Goal: Task Accomplishment & Management: Complete application form

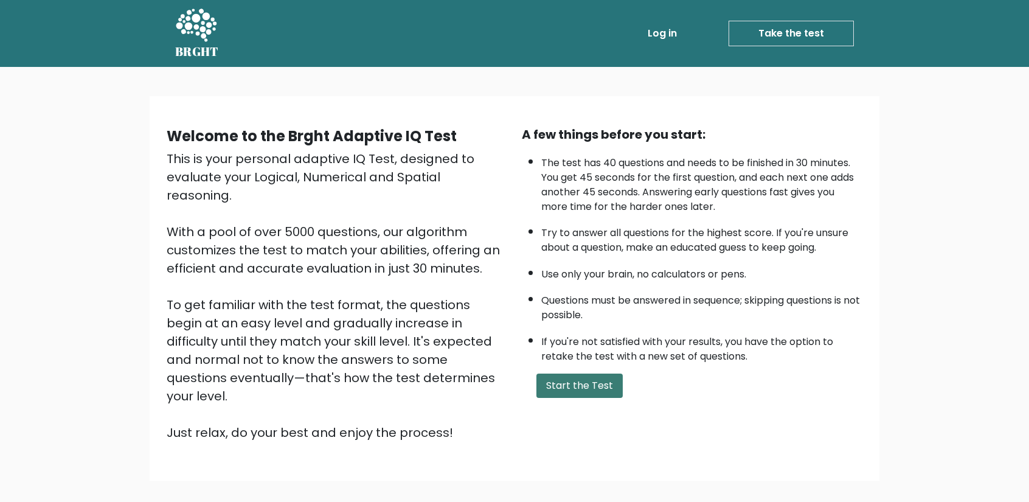
click at [572, 383] on button "Start the Test" at bounding box center [580, 386] width 86 height 24
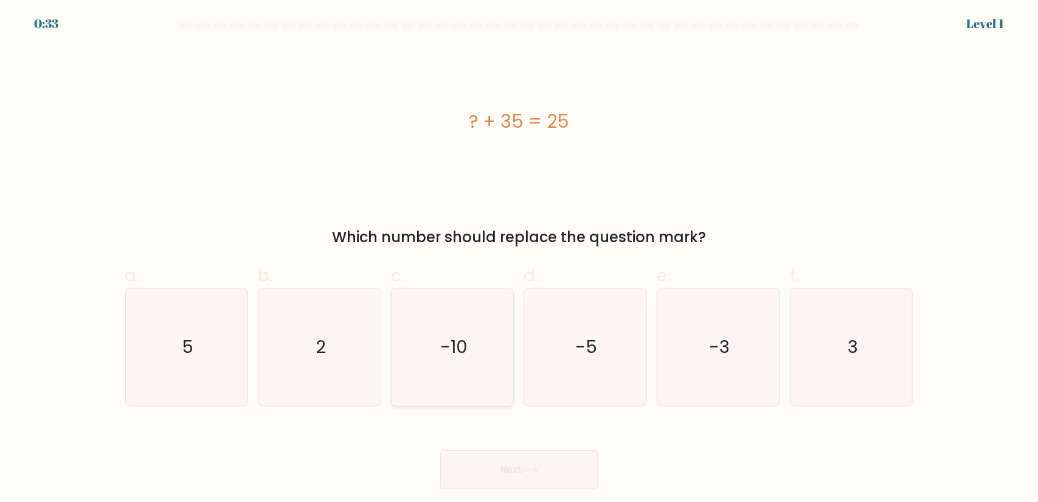
click at [470, 347] on icon "-10" at bounding box center [452, 346] width 117 height 117
click at [520, 259] on input "c. -10" at bounding box center [520, 255] width 1 height 8
radio input "true"
click at [510, 464] on button "Next" at bounding box center [519, 469] width 158 height 39
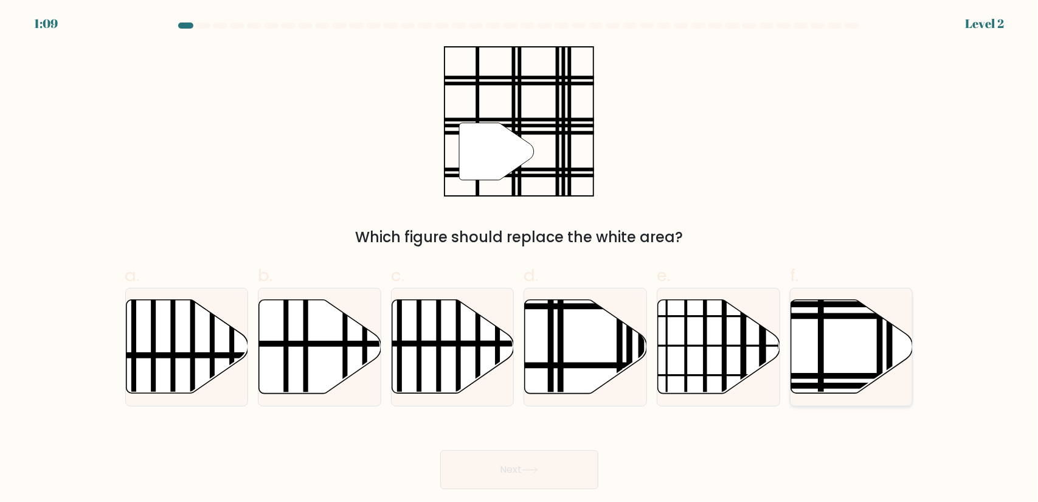
click at [832, 344] on icon at bounding box center [852, 347] width 122 height 94
click at [520, 259] on input "f." at bounding box center [520, 255] width 1 height 8
radio input "true"
click at [535, 475] on button "Next" at bounding box center [519, 469] width 158 height 39
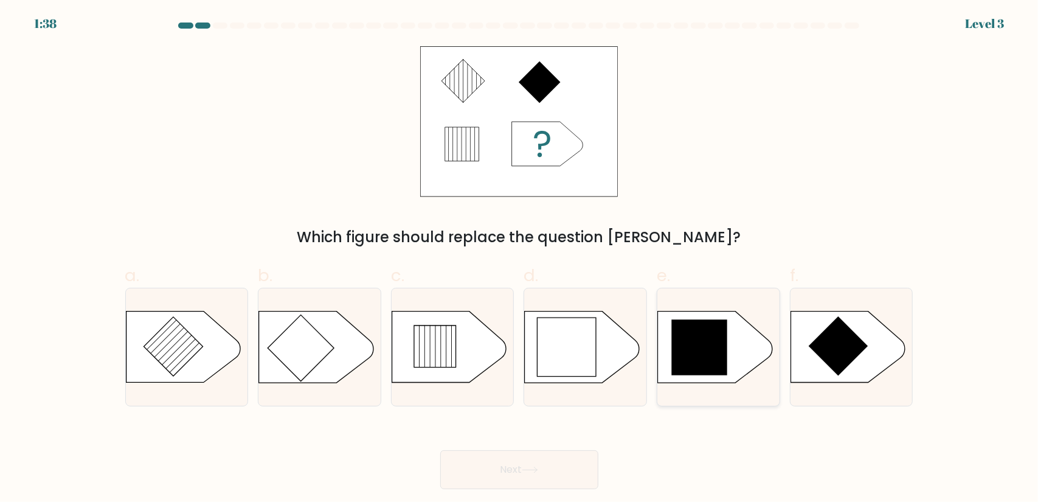
click at [735, 347] on icon at bounding box center [715, 346] width 114 height 71
click at [520, 259] on input "e." at bounding box center [520, 255] width 1 height 8
radio input "true"
click at [557, 473] on button "Next" at bounding box center [519, 469] width 158 height 39
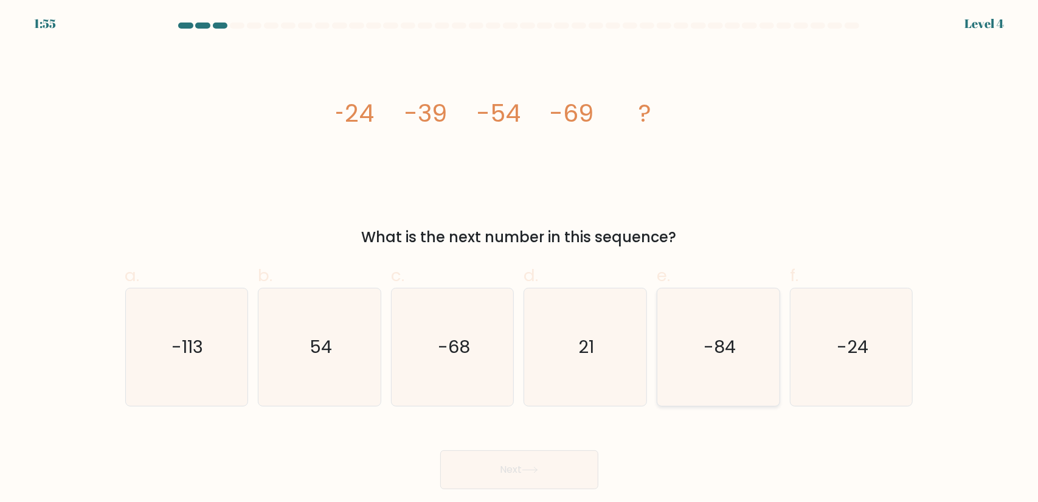
click at [726, 348] on text "-84" at bounding box center [720, 347] width 32 height 24
click at [520, 259] on input "e. -84" at bounding box center [520, 255] width 1 height 8
radio input "true"
click at [553, 469] on button "Next" at bounding box center [519, 469] width 158 height 39
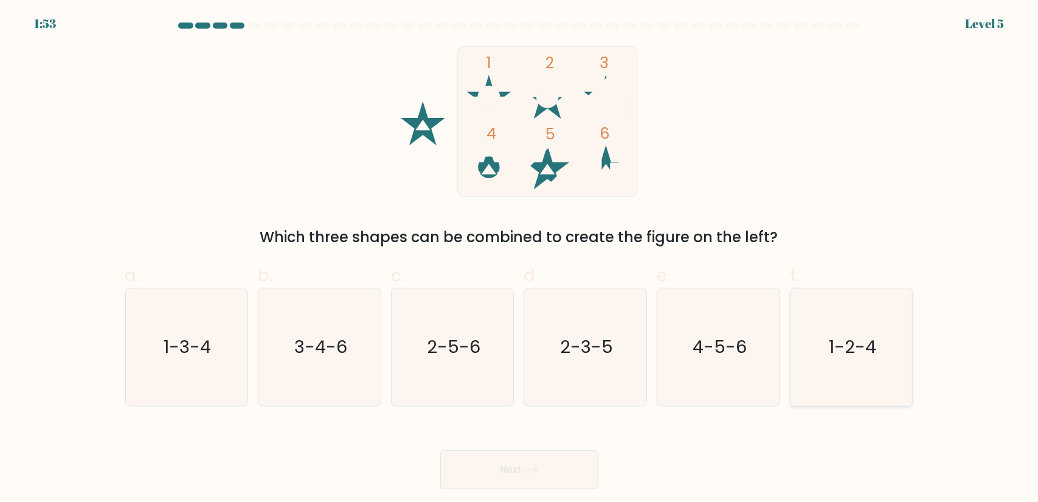
click at [844, 342] on text "1-2-4" at bounding box center [852, 347] width 47 height 24
click at [520, 259] on input "f. 1-2-4" at bounding box center [520, 255] width 1 height 8
radio input "true"
click at [550, 459] on button "Next" at bounding box center [519, 469] width 158 height 39
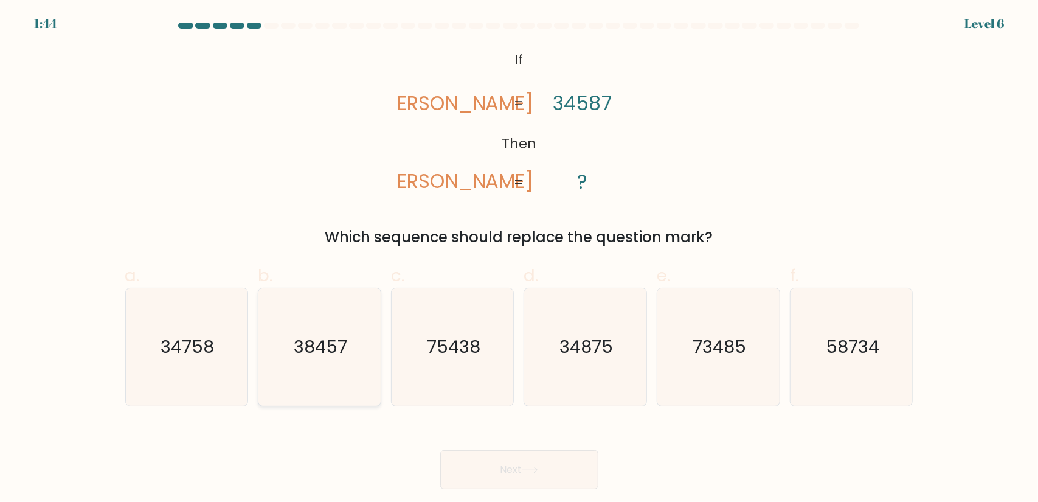
click at [332, 336] on text "38457" at bounding box center [321, 347] width 54 height 24
click at [520, 259] on input "b. 38457" at bounding box center [520, 255] width 1 height 8
radio input "true"
click at [538, 471] on icon at bounding box center [530, 470] width 16 height 7
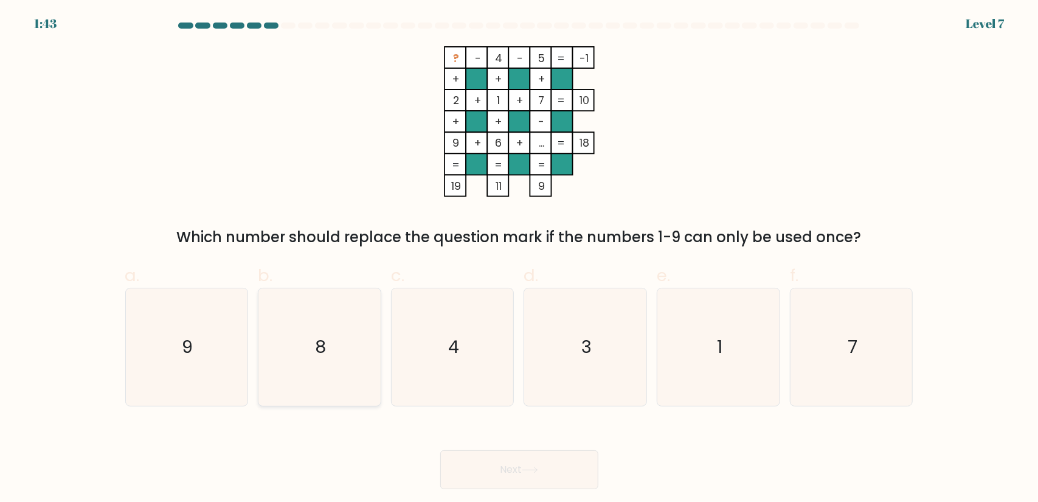
click at [299, 383] on icon "8" at bounding box center [319, 346] width 117 height 117
click at [520, 259] on input "b. 8" at bounding box center [520, 255] width 1 height 8
radio input "true"
click at [490, 461] on button "Next" at bounding box center [519, 469] width 158 height 39
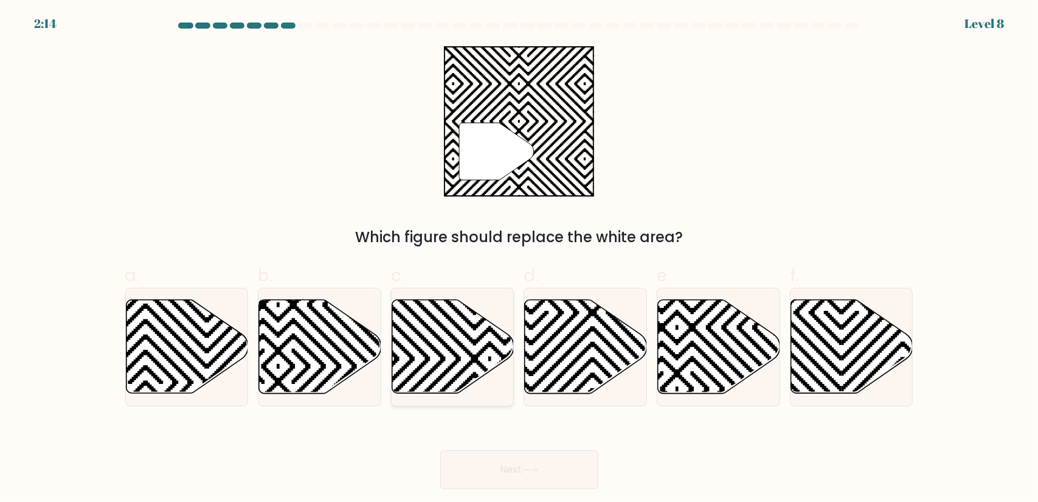
click at [440, 344] on icon at bounding box center [453, 347] width 122 height 94
click at [520, 259] on input "c." at bounding box center [520, 255] width 1 height 8
radio input "true"
click at [523, 456] on button "Next" at bounding box center [519, 469] width 158 height 39
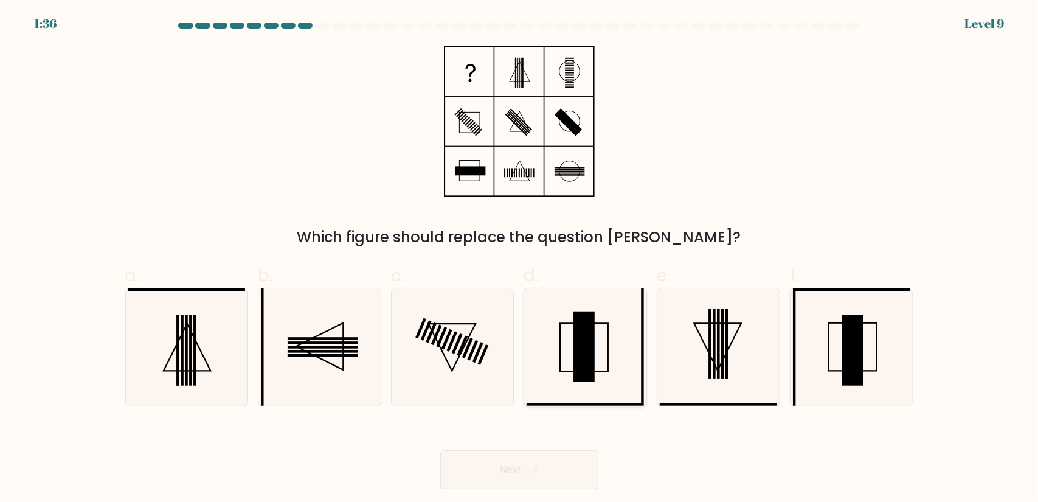
click at [607, 322] on icon at bounding box center [585, 346] width 117 height 117
click at [520, 259] on input "d." at bounding box center [520, 255] width 1 height 8
radio input "true"
click at [889, 388] on icon at bounding box center [851, 346] width 117 height 117
click at [520, 259] on input "f." at bounding box center [520, 255] width 1 height 8
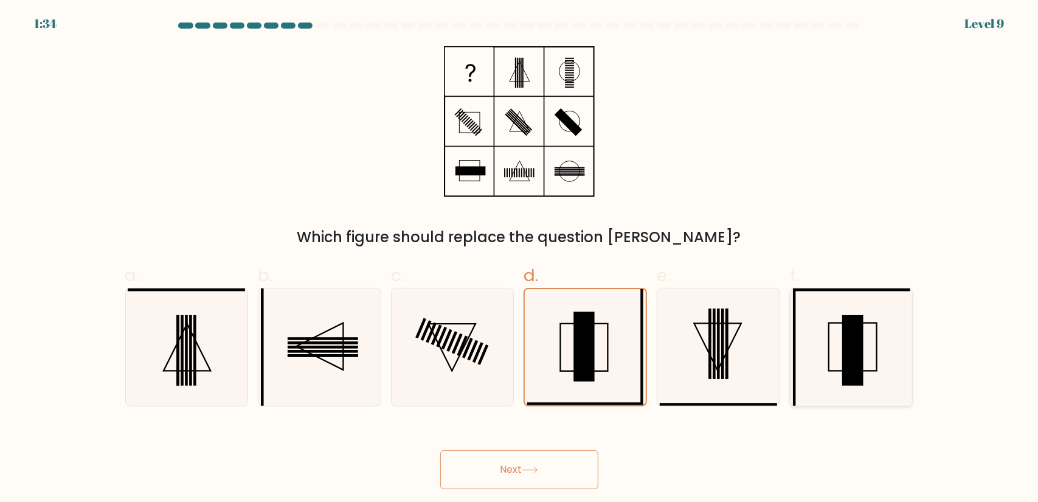
radio input "true"
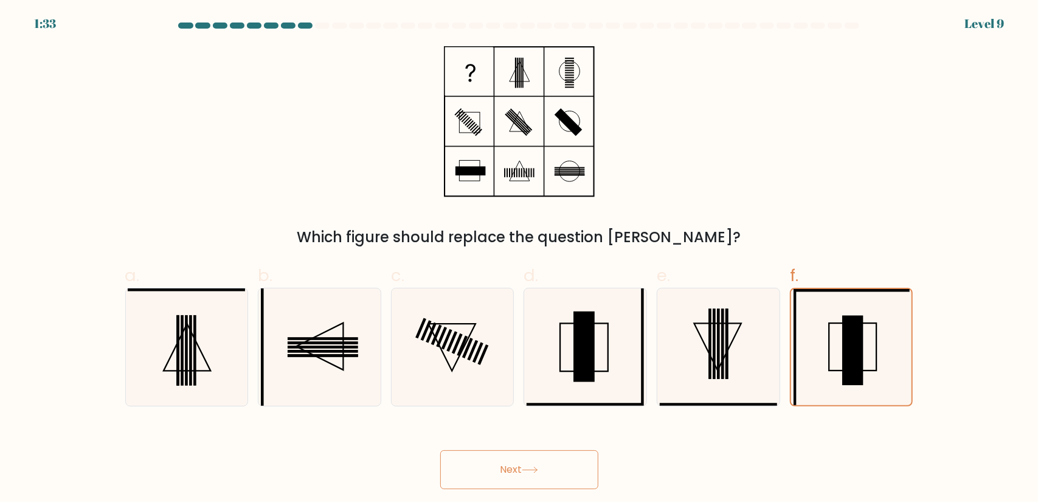
click at [574, 467] on button "Next" at bounding box center [519, 469] width 158 height 39
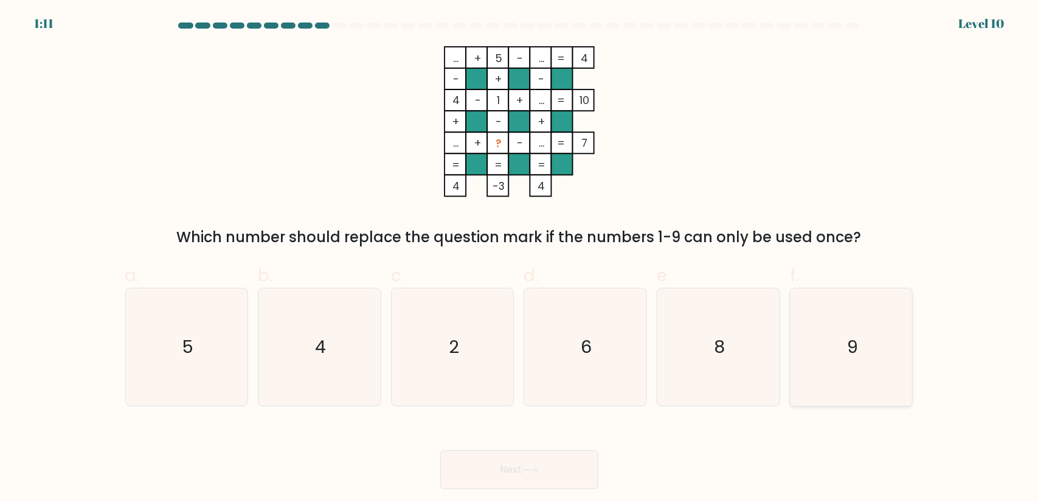
click at [847, 355] on text "9" at bounding box center [852, 347] width 11 height 24
click at [520, 259] on input "f. 9" at bounding box center [520, 255] width 1 height 8
radio input "true"
click at [561, 474] on button "Next" at bounding box center [519, 469] width 158 height 39
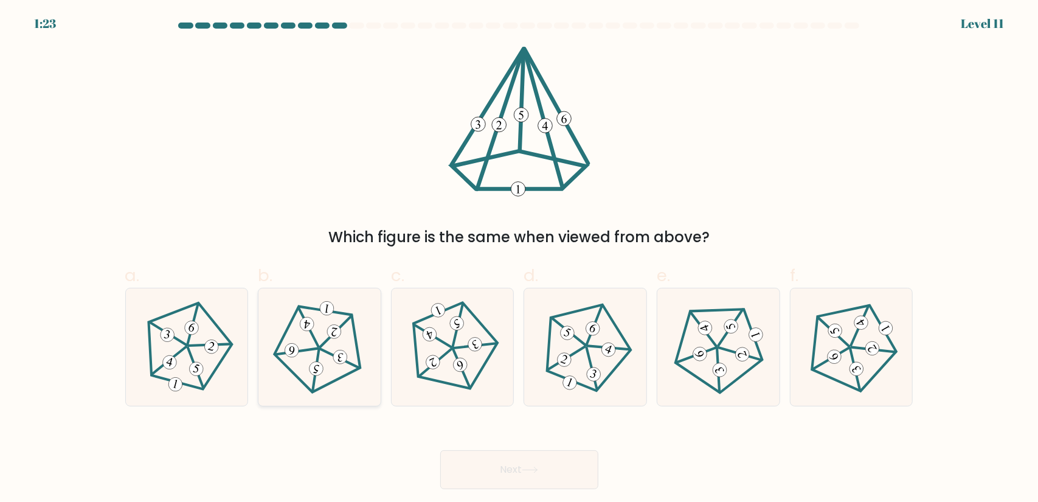
click at [304, 312] on icon at bounding box center [320, 347] width 94 height 94
click at [520, 259] on input "b." at bounding box center [520, 255] width 1 height 8
radio input "true"
click at [527, 475] on button "Next" at bounding box center [519, 469] width 158 height 39
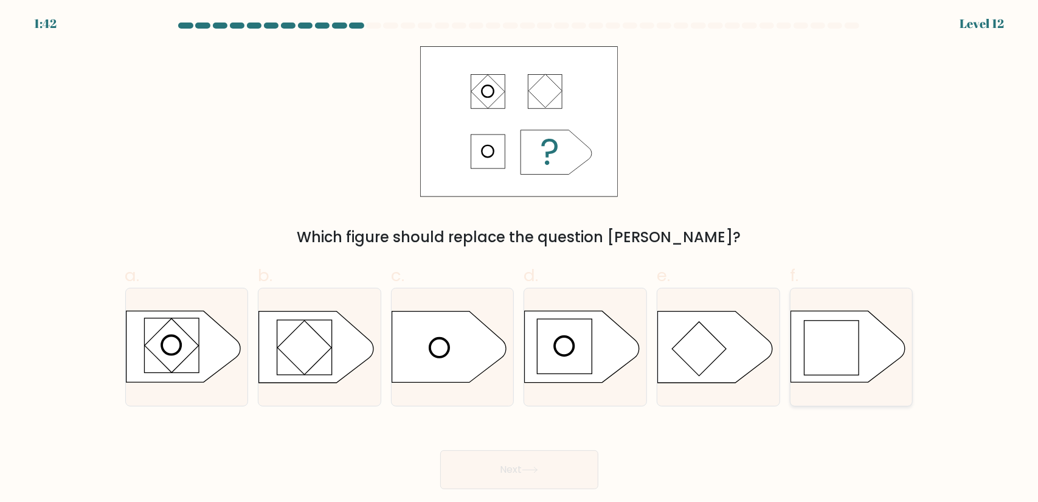
click at [825, 355] on rect at bounding box center [832, 348] width 55 height 55
click at [520, 259] on input "f." at bounding box center [520, 255] width 1 height 8
radio input "true"
click at [538, 467] on icon at bounding box center [530, 470] width 16 height 7
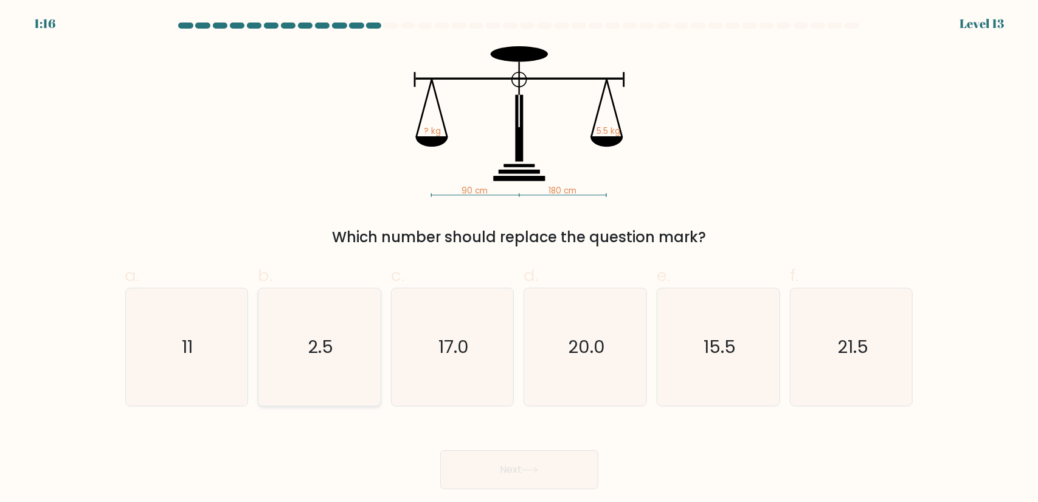
click at [354, 343] on icon "2.5" at bounding box center [319, 346] width 117 height 117
click at [520, 259] on input "b. 2.5" at bounding box center [520, 255] width 1 height 8
radio input "true"
click at [549, 463] on button "Next" at bounding box center [519, 469] width 158 height 39
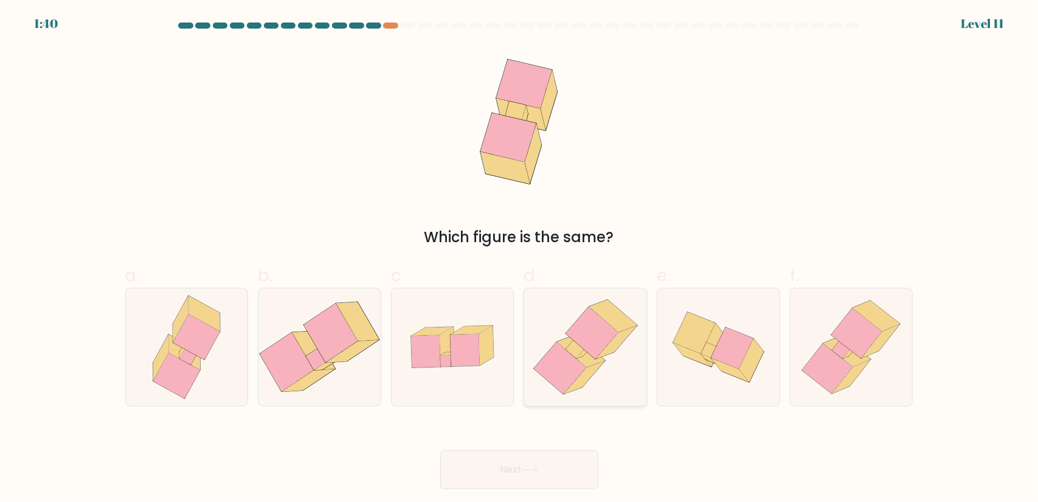
click at [577, 352] on icon at bounding box center [575, 348] width 19 height 19
click at [520, 259] on input "d." at bounding box center [520, 255] width 1 height 8
radio input "true"
click at [549, 472] on button "Next" at bounding box center [519, 469] width 158 height 39
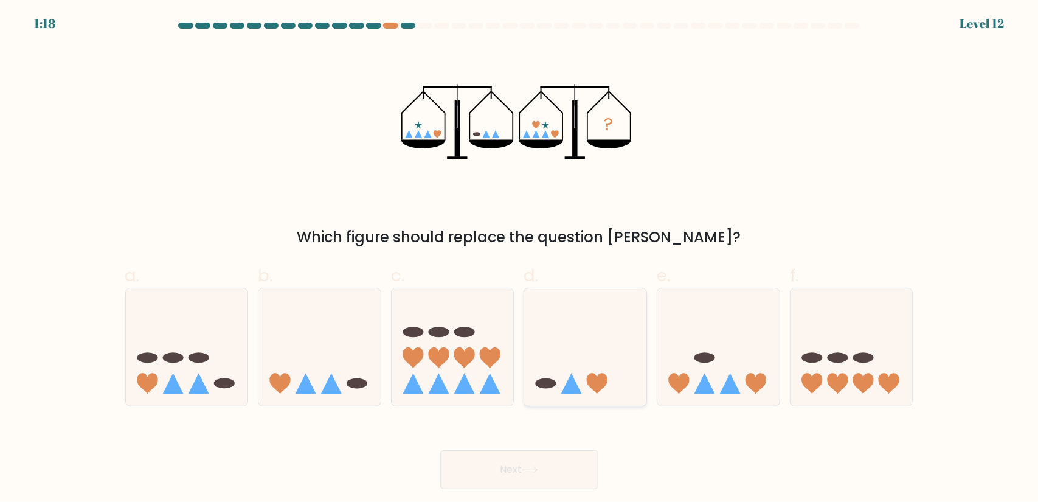
drag, startPoint x: 565, startPoint y: 302, endPoint x: 575, endPoint y: 322, distance: 21.8
click at [566, 303] on icon at bounding box center [585, 346] width 122 height 101
click at [520, 259] on input "d." at bounding box center [520, 255] width 1 height 8
radio input "true"
click at [555, 474] on button "Next" at bounding box center [519, 469] width 158 height 39
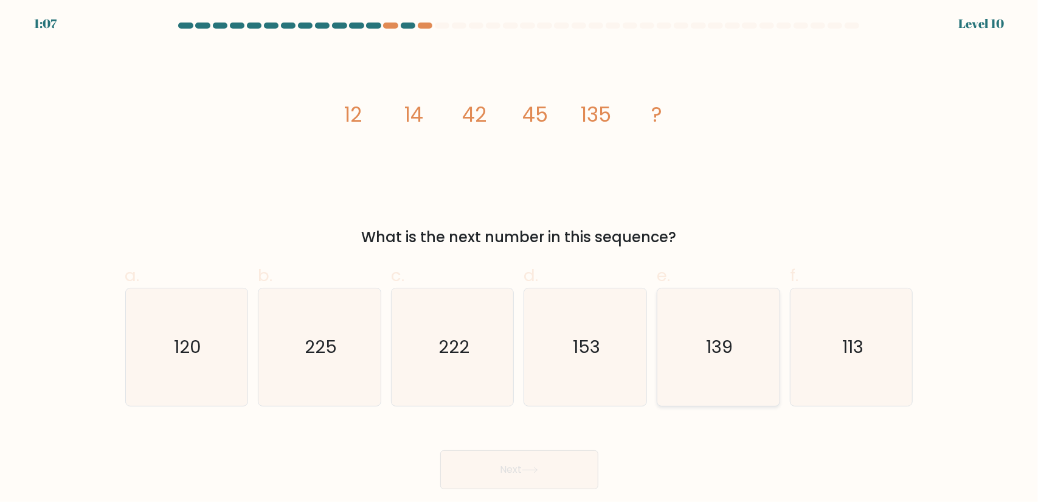
click at [748, 352] on icon "139" at bounding box center [718, 346] width 117 height 117
click at [520, 259] on input "e. 139" at bounding box center [520, 255] width 1 height 8
radio input "true"
click at [521, 466] on button "Next" at bounding box center [519, 469] width 158 height 39
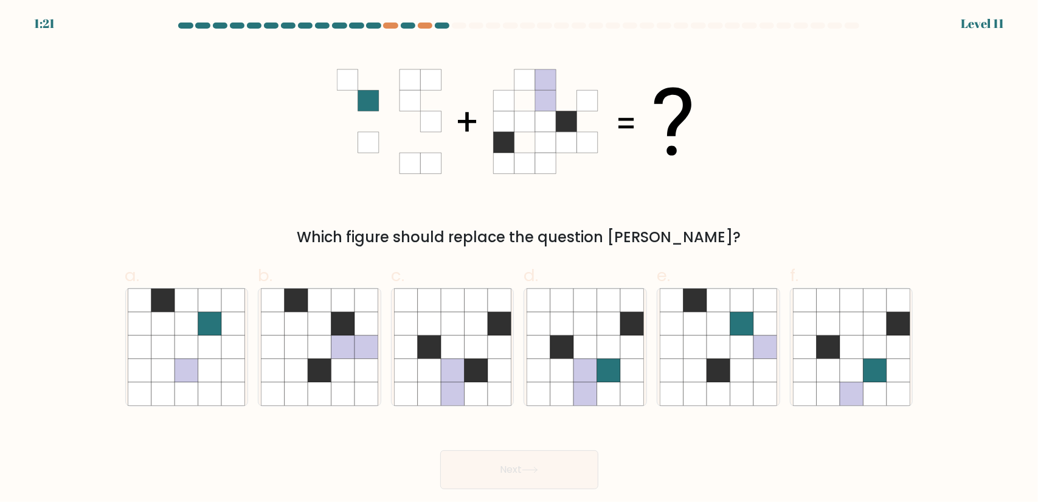
drag, startPoint x: 347, startPoint y: 81, endPoint x: 523, endPoint y: 85, distance: 175.2
click at [523, 85] on 1 at bounding box center [514, 121] width 355 height 104
click at [509, 360] on icon at bounding box center [499, 370] width 23 height 23
click at [520, 259] on input "c." at bounding box center [520, 255] width 1 height 8
radio input "true"
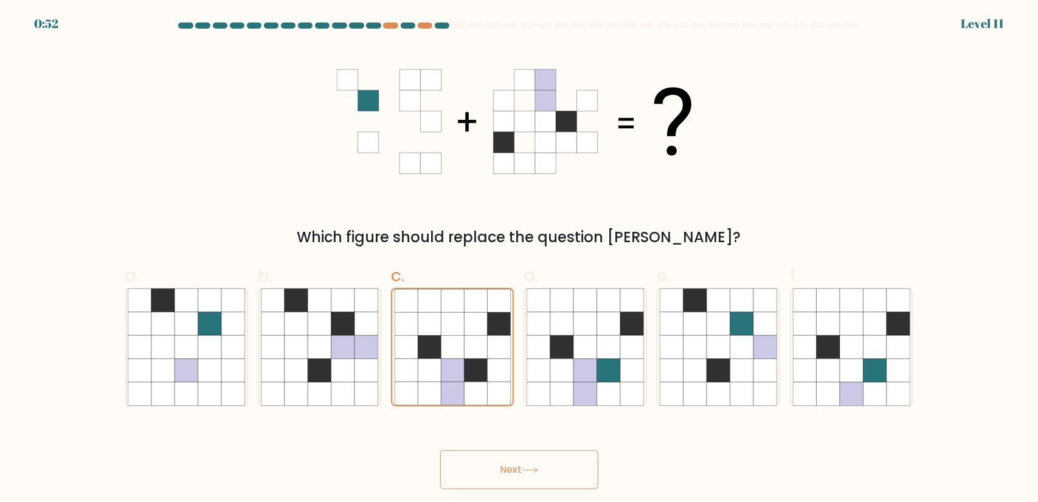
click at [538, 464] on button "Next" at bounding box center [519, 469] width 158 height 39
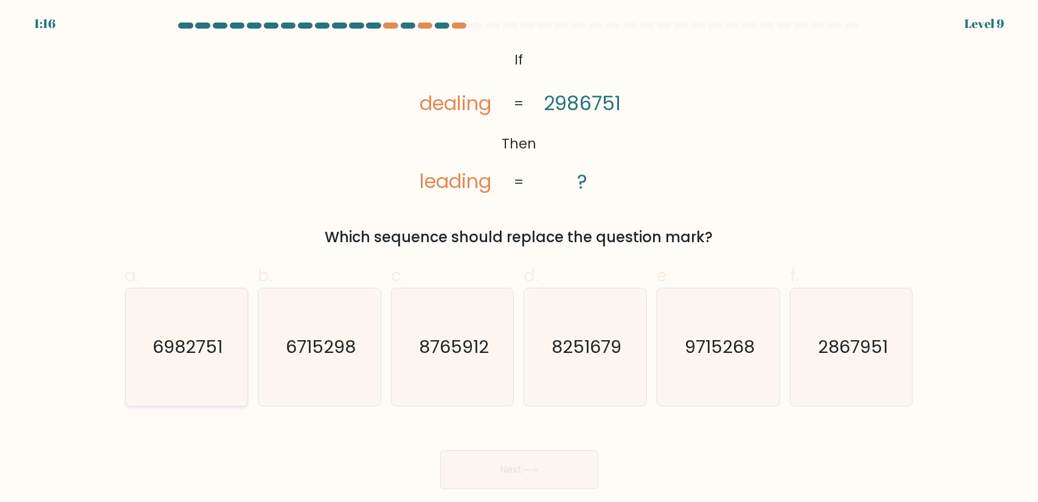
click at [235, 343] on icon "6982751" at bounding box center [186, 346] width 117 height 117
click at [520, 259] on input "a. 6982751" at bounding box center [520, 255] width 1 height 8
radio input "true"
click at [568, 464] on button "Next" at bounding box center [519, 469] width 158 height 39
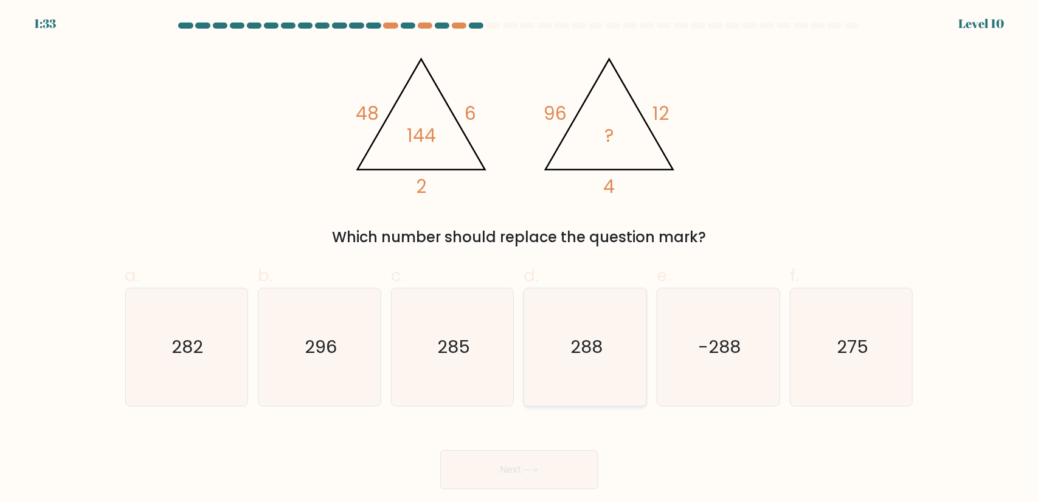
click at [541, 335] on icon "288" at bounding box center [585, 346] width 117 height 117
click at [520, 259] on input "d. 288" at bounding box center [520, 255] width 1 height 8
radio input "true"
click at [494, 471] on button "Next" at bounding box center [519, 469] width 158 height 39
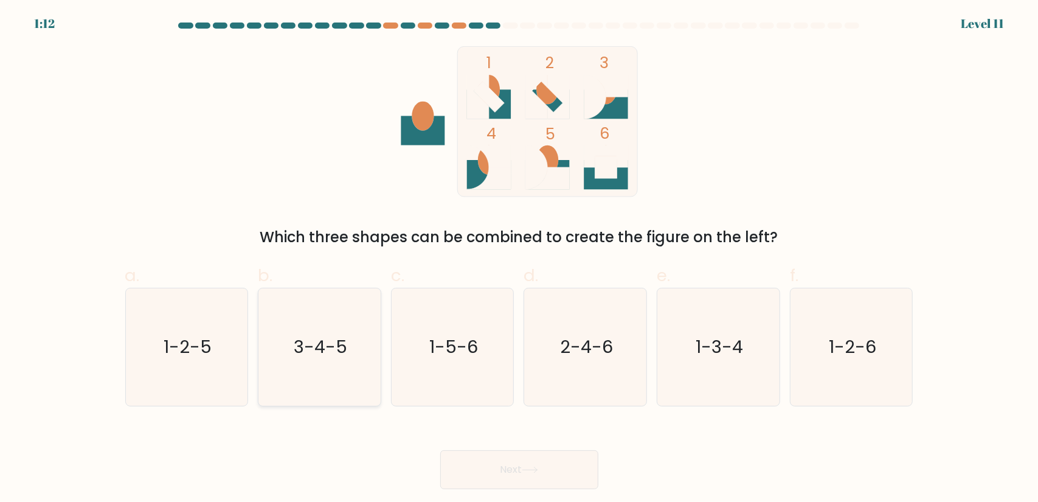
click at [305, 349] on text "3-4-5" at bounding box center [321, 347] width 54 height 24
click at [520, 259] on input "b. 3-4-5" at bounding box center [520, 255] width 1 height 8
radio input "true"
click at [565, 475] on button "Next" at bounding box center [519, 469] width 158 height 39
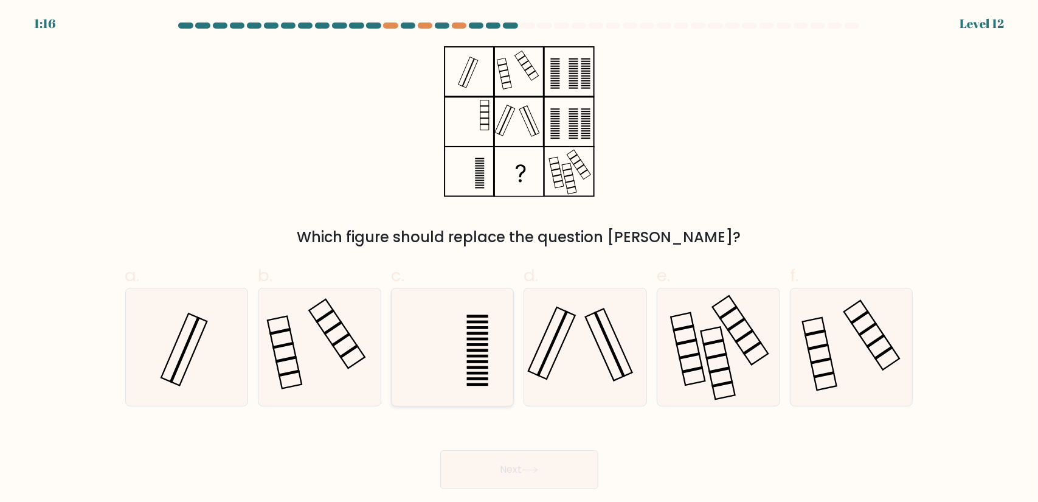
click at [419, 341] on icon at bounding box center [452, 346] width 117 height 117
click at [520, 259] on input "c." at bounding box center [520, 255] width 1 height 8
radio input "true"
click at [551, 464] on button "Next" at bounding box center [519, 469] width 158 height 39
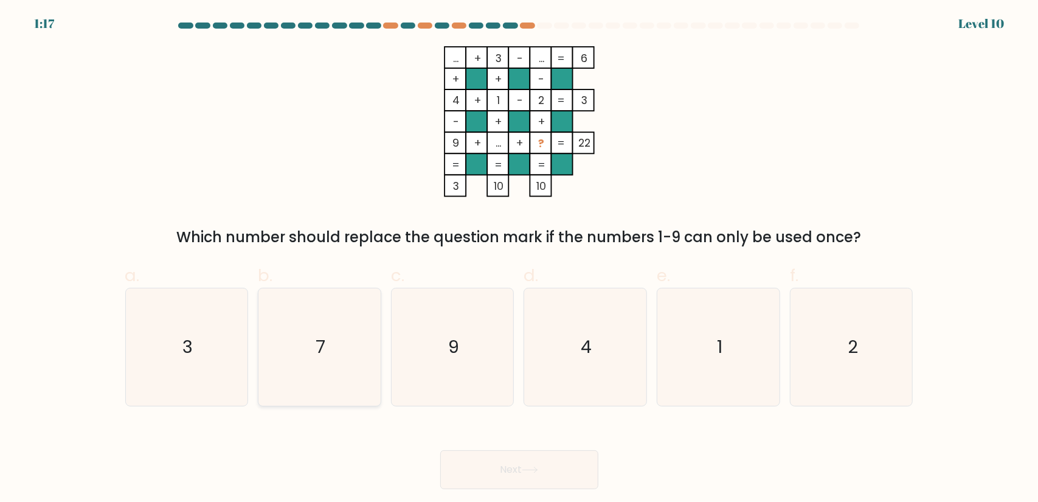
click at [341, 315] on icon "7" at bounding box center [319, 346] width 117 height 117
click at [520, 259] on input "b. 7" at bounding box center [520, 255] width 1 height 8
radio input "true"
click at [500, 462] on button "Next" at bounding box center [519, 469] width 158 height 39
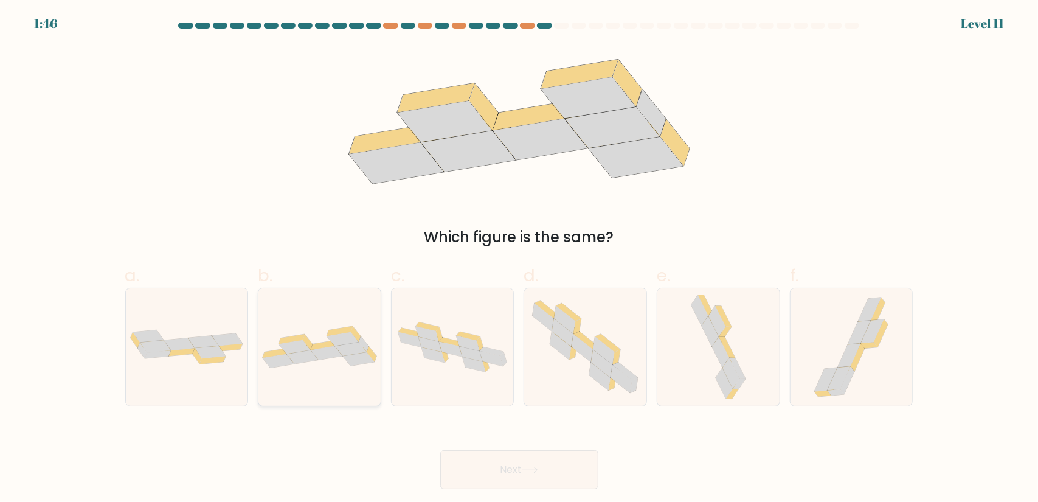
click at [304, 352] on icon at bounding box center [303, 357] width 32 height 14
click at [520, 259] on input "b." at bounding box center [520, 255] width 1 height 8
radio input "true"
click at [513, 463] on button "Next" at bounding box center [519, 469] width 158 height 39
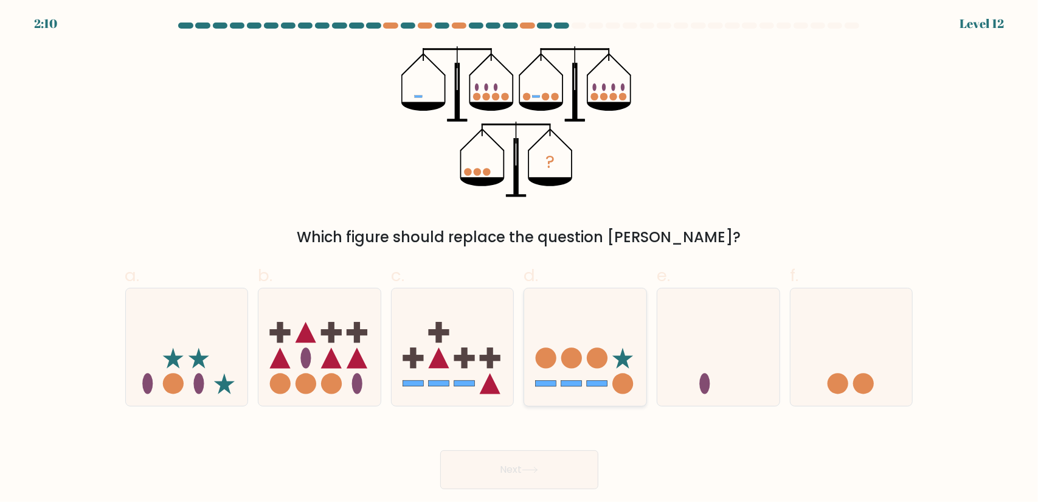
click at [586, 357] on icon at bounding box center [585, 346] width 122 height 101
click at [520, 259] on input "d." at bounding box center [520, 255] width 1 height 8
radio input "true"
click at [532, 467] on icon at bounding box center [530, 470] width 16 height 7
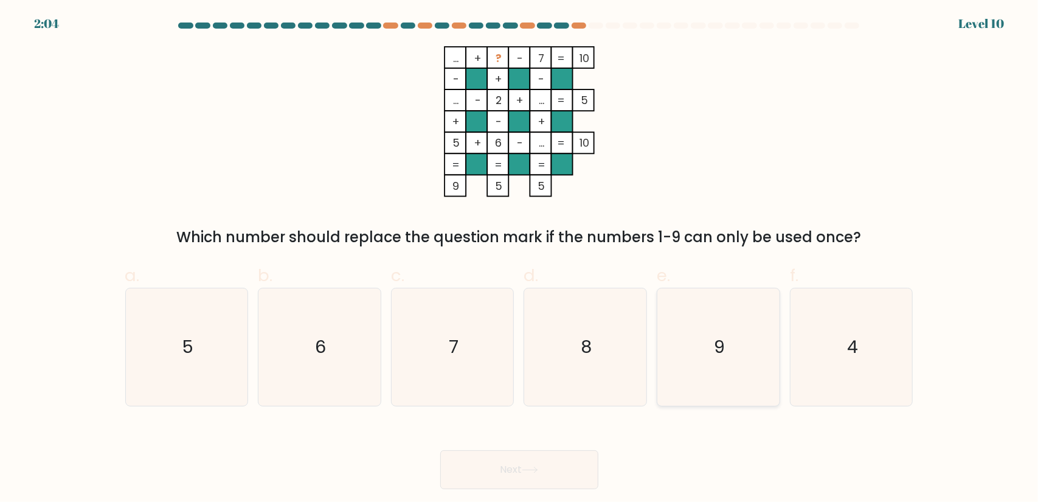
click at [749, 343] on icon "9" at bounding box center [718, 346] width 117 height 117
click at [520, 259] on input "e. 9" at bounding box center [520, 255] width 1 height 8
radio input "true"
click at [544, 458] on button "Next" at bounding box center [519, 469] width 158 height 39
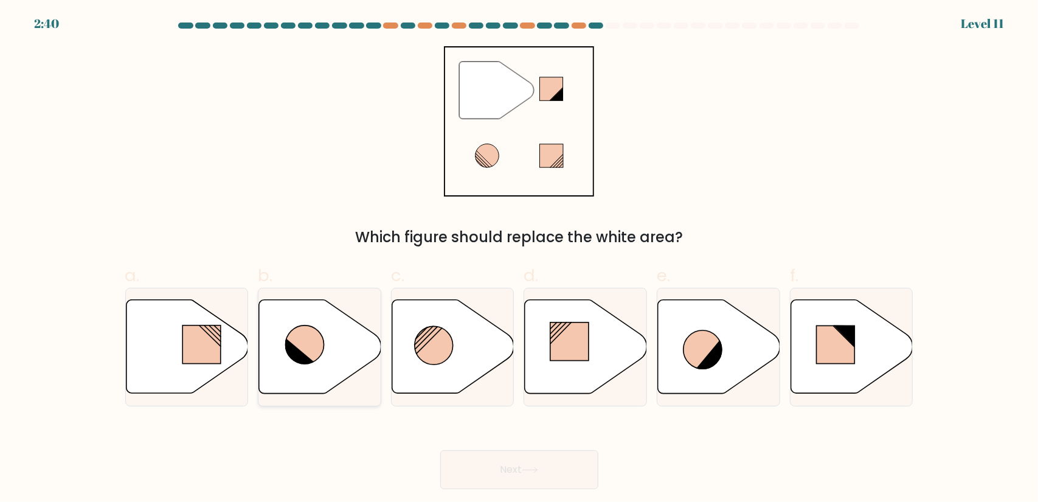
click at [342, 351] on icon at bounding box center [320, 347] width 122 height 94
click at [520, 259] on input "b." at bounding box center [520, 255] width 1 height 8
radio input "true"
click at [554, 470] on button "Next" at bounding box center [519, 469] width 158 height 39
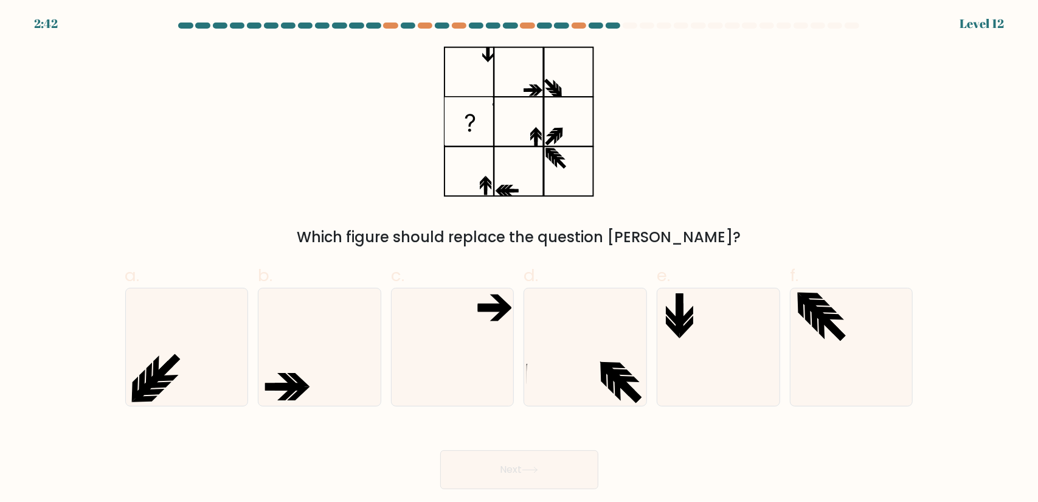
click at [518, 294] on div "c." at bounding box center [452, 335] width 133 height 144
click at [445, 346] on icon at bounding box center [452, 346] width 117 height 117
click at [520, 259] on input "c." at bounding box center [520, 255] width 1 height 8
radio input "true"
click at [510, 471] on button "Next" at bounding box center [519, 469] width 158 height 39
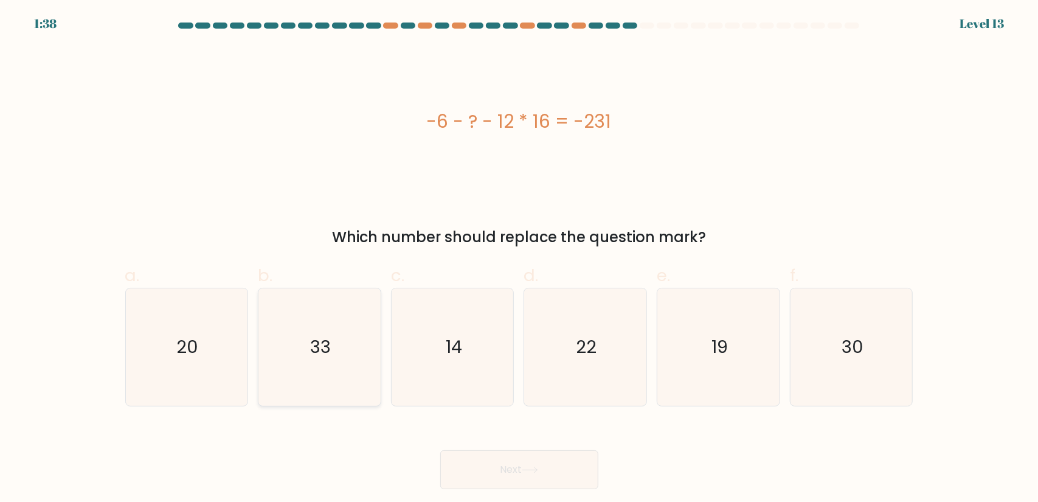
click at [358, 327] on icon "33" at bounding box center [319, 346] width 117 height 117
click at [520, 259] on input "b. 33" at bounding box center [520, 255] width 1 height 8
radio input "true"
drag, startPoint x: 511, startPoint y: 459, endPoint x: 518, endPoint y: 450, distance: 11.7
click at [513, 456] on button "Next" at bounding box center [519, 469] width 158 height 39
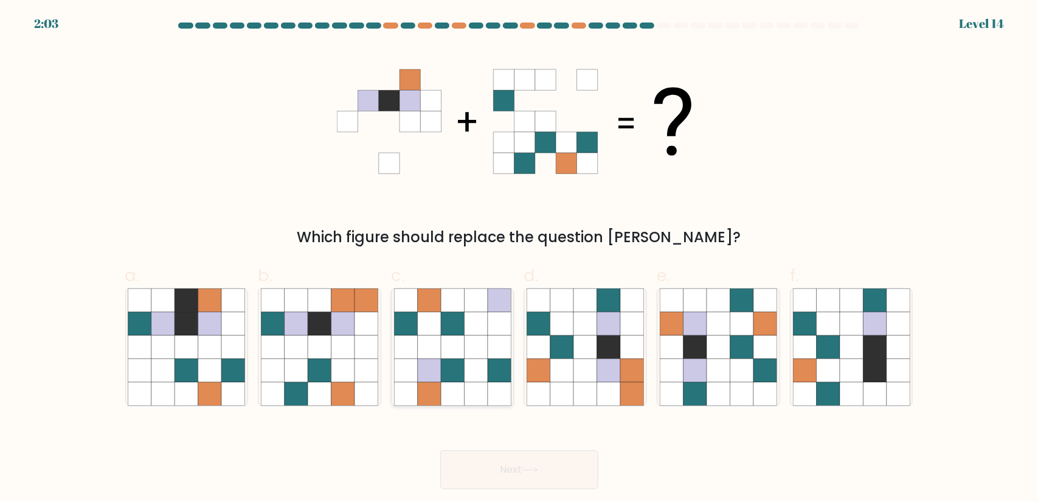
drag, startPoint x: 346, startPoint y: 341, endPoint x: 425, endPoint y: 390, distance: 93.2
click at [346, 341] on icon at bounding box center [343, 346] width 23 height 23
click at [520, 259] on input "b." at bounding box center [520, 255] width 1 height 8
radio input "true"
click at [510, 468] on button "Next" at bounding box center [519, 469] width 158 height 39
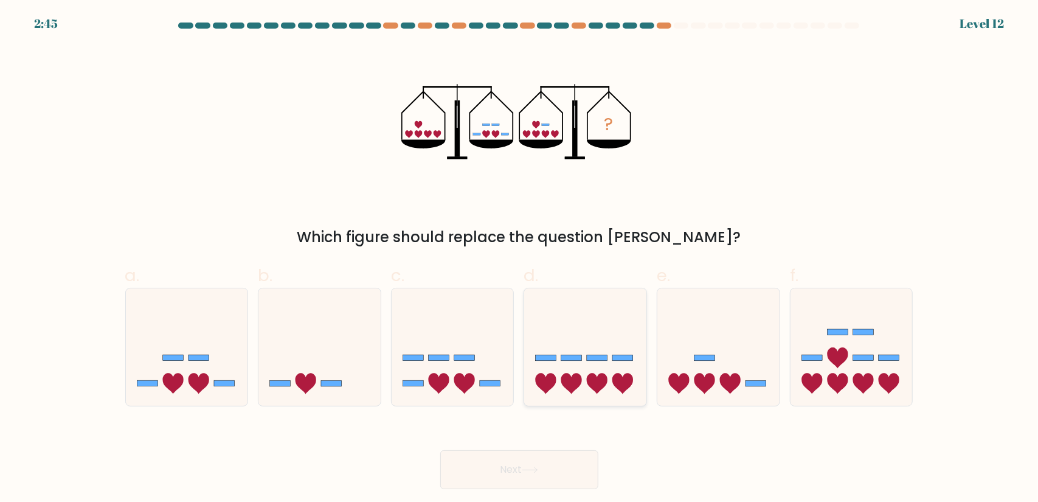
drag, startPoint x: 581, startPoint y: 346, endPoint x: 569, endPoint y: 440, distance: 94.5
click at [581, 347] on icon at bounding box center [585, 346] width 122 height 101
click at [520, 259] on input "d." at bounding box center [520, 255] width 1 height 8
radio input "true"
click at [556, 465] on button "Next" at bounding box center [519, 469] width 158 height 39
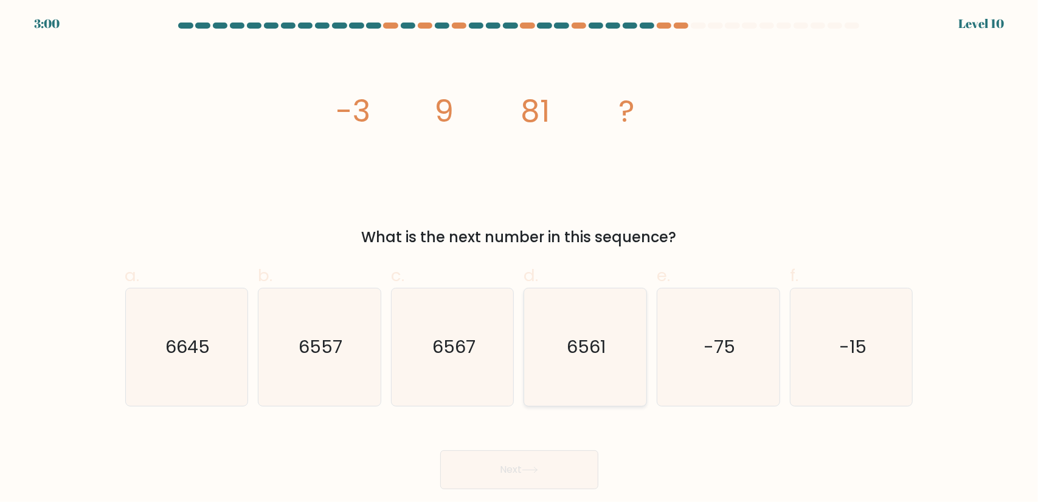
click at [597, 313] on icon "6561" at bounding box center [585, 346] width 117 height 117
click at [520, 259] on input "d. 6561" at bounding box center [520, 255] width 1 height 8
radio input "true"
click at [554, 458] on button "Next" at bounding box center [519, 469] width 158 height 39
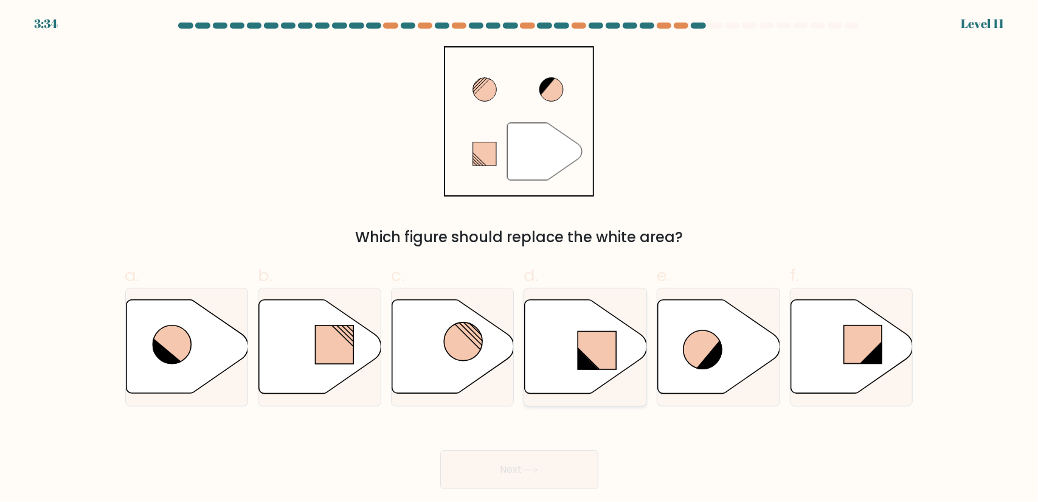
drag, startPoint x: 598, startPoint y: 346, endPoint x: 590, endPoint y: 364, distance: 19.9
click at [597, 346] on rect at bounding box center [598, 350] width 38 height 38
click at [520, 259] on input "d." at bounding box center [520, 255] width 1 height 8
radio input "true"
click at [538, 460] on button "Next" at bounding box center [519, 469] width 158 height 39
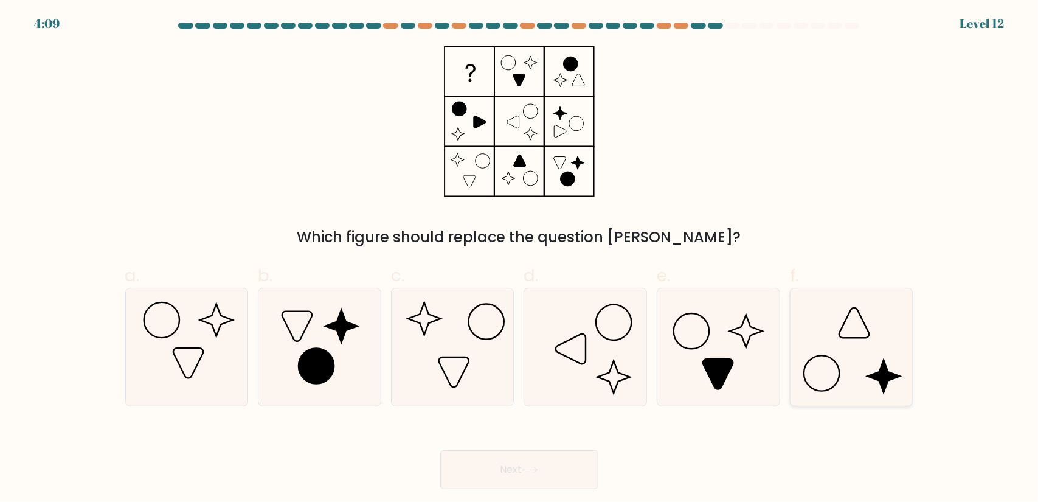
click at [854, 358] on icon at bounding box center [851, 346] width 117 height 117
click at [520, 259] on input "f." at bounding box center [520, 255] width 1 height 8
radio input "true"
click at [538, 467] on icon at bounding box center [530, 470] width 16 height 7
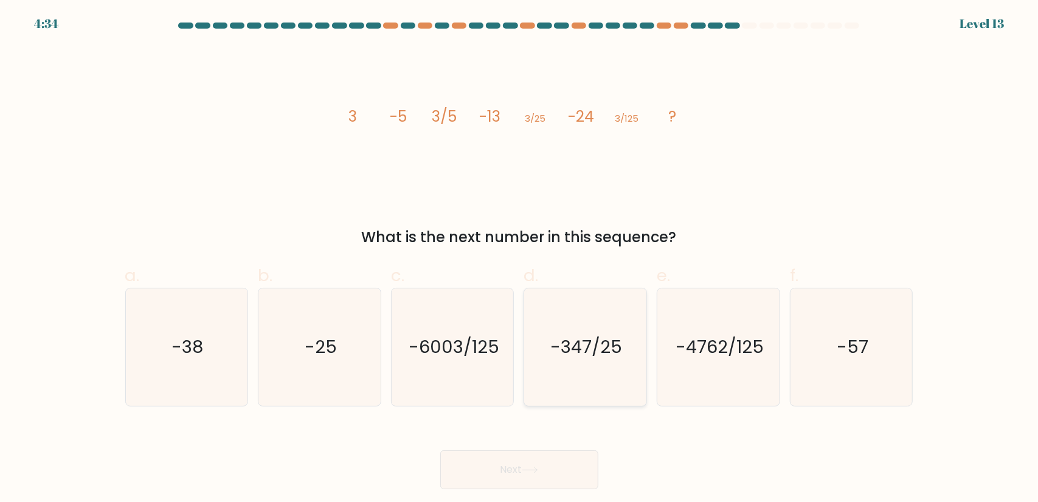
click at [599, 338] on text "-347/25" at bounding box center [587, 347] width 72 height 24
click at [520, 259] on input "d. -347/25" at bounding box center [520, 255] width 1 height 8
radio input "true"
click at [480, 459] on button "Next" at bounding box center [519, 469] width 158 height 39
